Goal: Communication & Community: Answer question/provide support

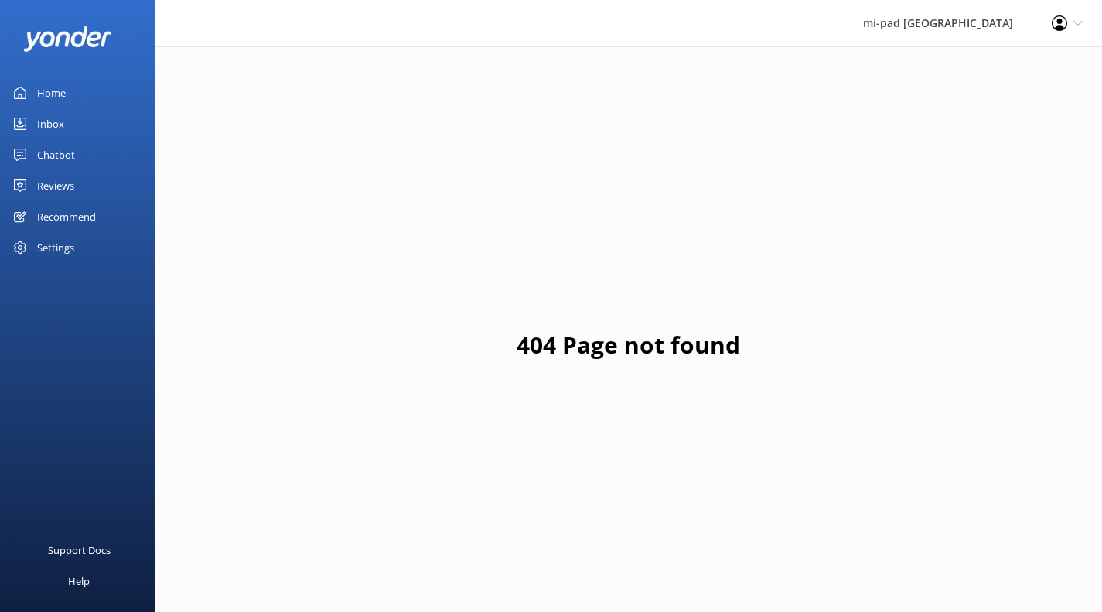
click at [43, 128] on div "Inbox" at bounding box center [50, 123] width 27 height 31
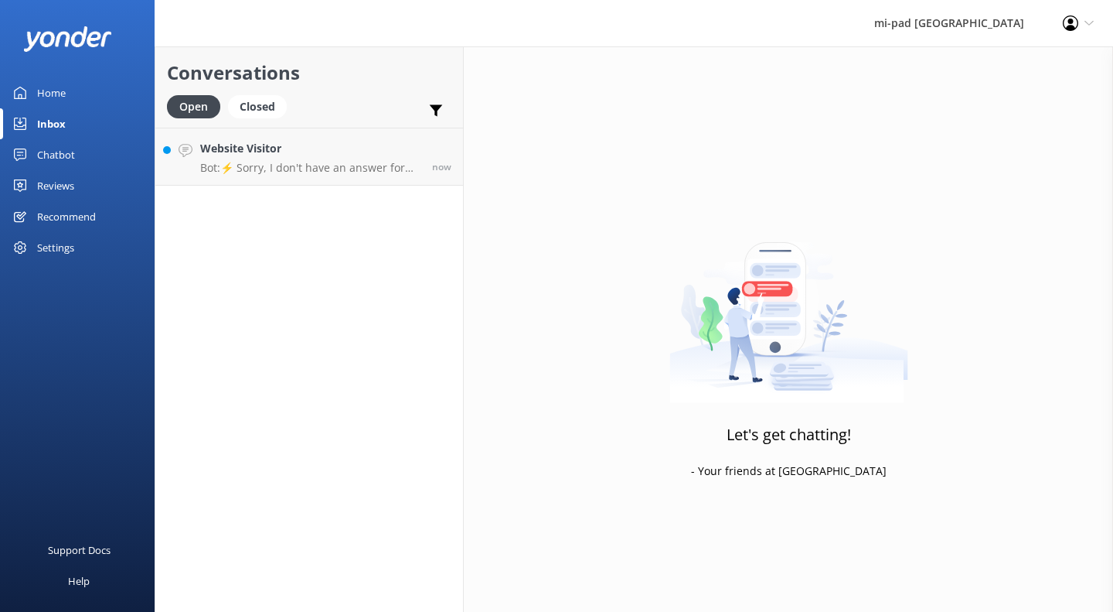
click at [303, 164] on p "Bot: ⚡ Sorry, I don't have an answer for that in my knowledge base. Please try …" at bounding box center [310, 168] width 220 height 14
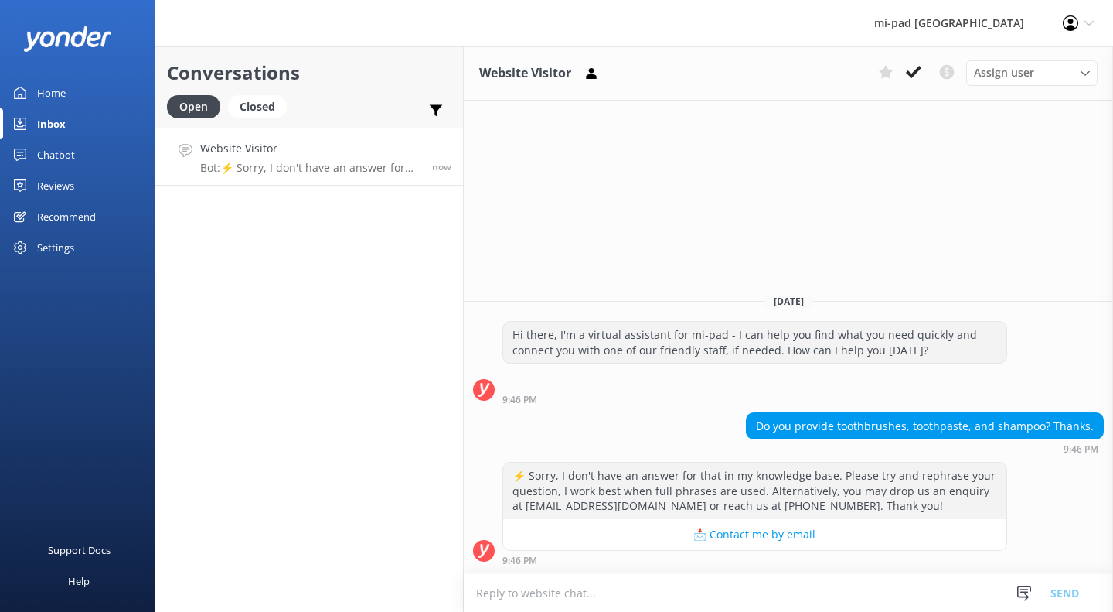
click at [628, 591] on textarea at bounding box center [788, 593] width 649 height 38
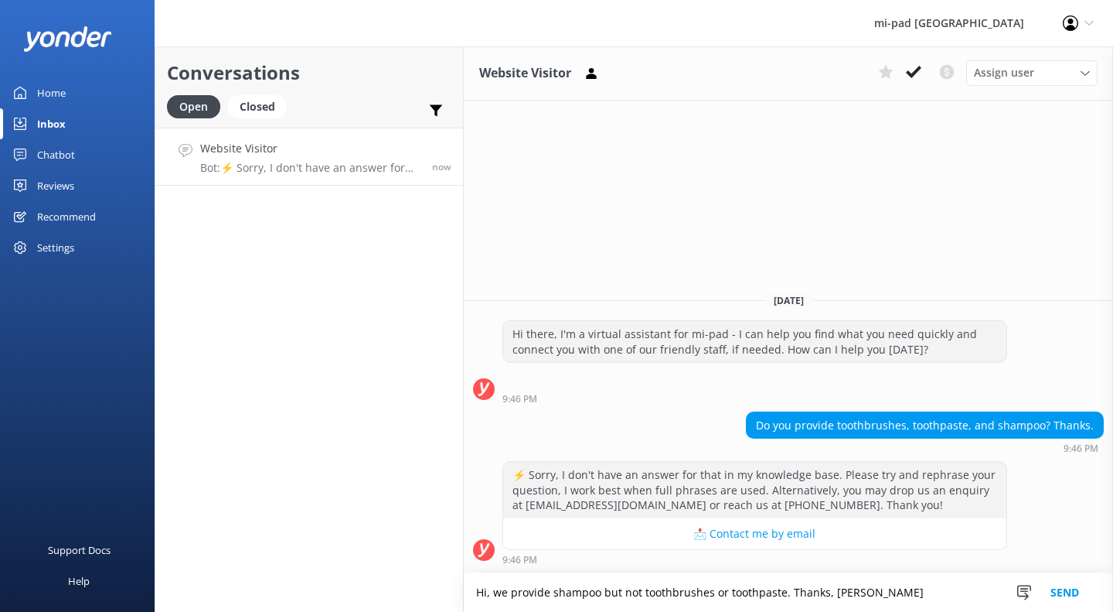
type textarea "Hi, we provide shampoo but not toothbrushes or toothpaste. Thanks, [PERSON_NAME]"
click at [1069, 605] on button "Send" at bounding box center [1065, 592] width 58 height 39
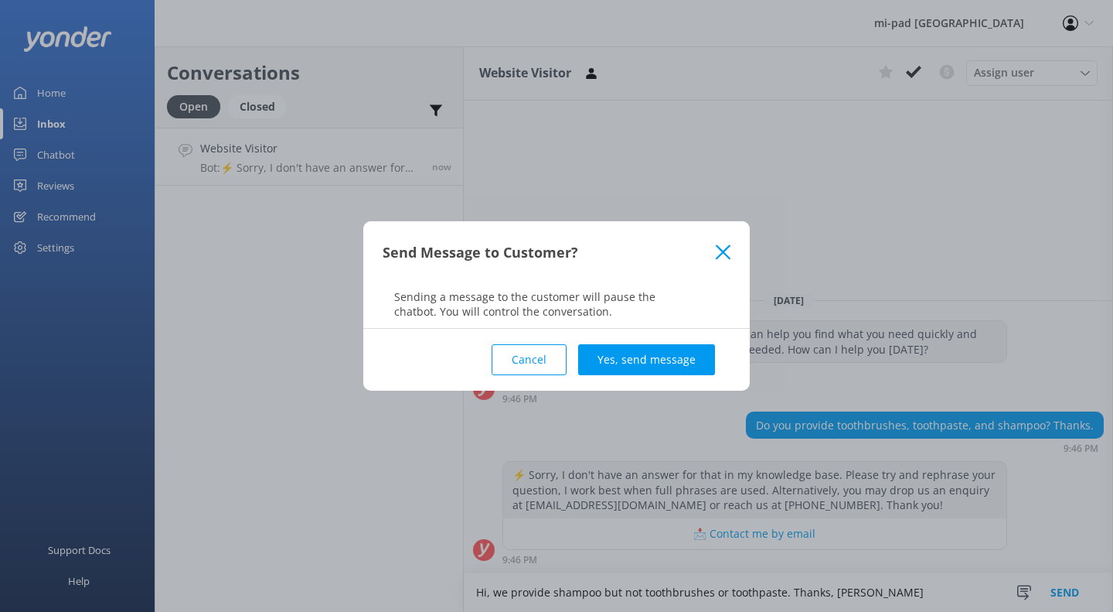
click at [688, 367] on button "Yes, send message" at bounding box center [646, 359] width 137 height 31
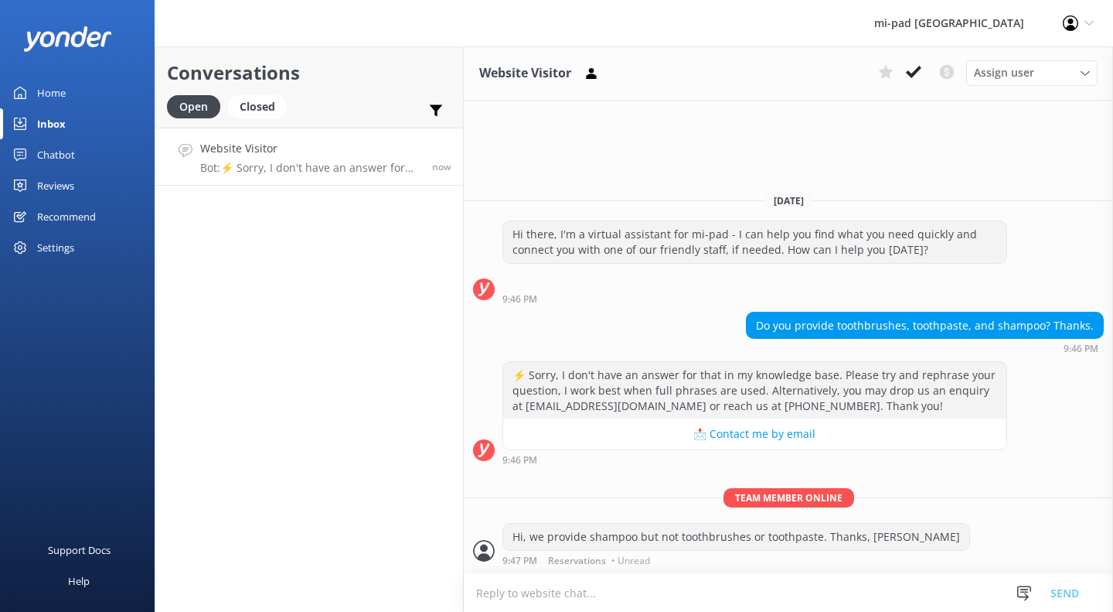
click at [922, 70] on button at bounding box center [914, 71] width 28 height 23
